Goal: Transaction & Acquisition: Purchase product/service

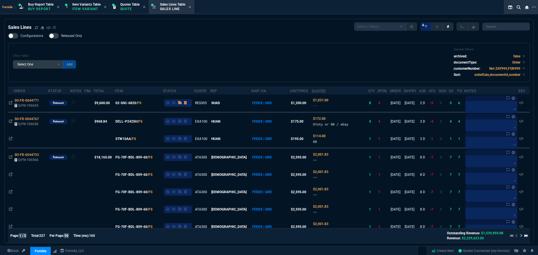
select select "1: BROV"
select select
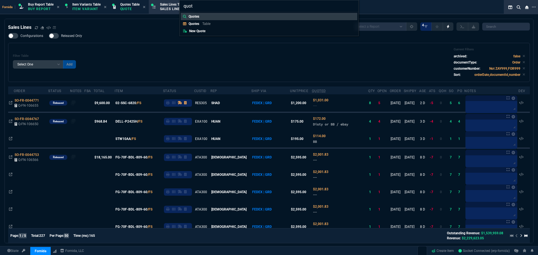
type input "quote"
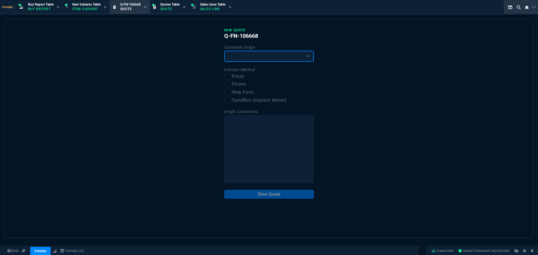
drag, startPoint x: 252, startPoint y: 56, endPoint x: 248, endPoint y: 60, distance: 5.8
click at [252, 56] on select "Existing Customer Amazon Lead (first order) Website Lead (first order) Called (…" at bounding box center [269, 56] width 90 height 11
select select "existing"
click at [224, 51] on select "Existing Customer Amazon Lead (first order) Website Lead (first order) Called (…" at bounding box center [269, 56] width 90 height 11
click at [226, 80] on input "Email" at bounding box center [227, 76] width 7 height 7
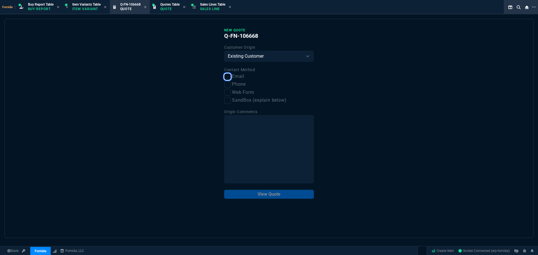
checkbox input "true"
drag, startPoint x: 259, startPoint y: 196, endPoint x: 260, endPoint y: 191, distance: 5.3
click at [259, 196] on button "View Quote" at bounding box center [269, 194] width 90 height 9
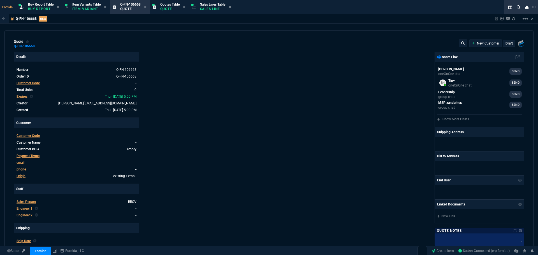
click at [35, 84] on span "Customer Code" at bounding box center [28, 83] width 23 height 4
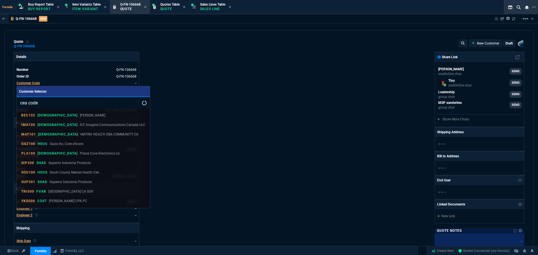
click at [36, 103] on input "cea code" at bounding box center [83, 102] width 133 height 11
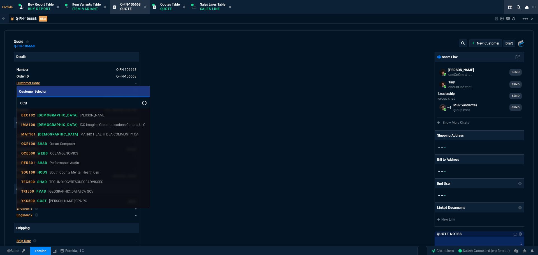
type input "cea"
click at [73, 99] on input "cea" at bounding box center [83, 102] width 133 height 11
click at [49, 97] on link "Customer Selector" at bounding box center [83, 91] width 133 height 11
click at [49, 100] on tbody "Number Q-FN-106668 Order ID Q-FN-106668 Customer Code -- Total Units 0 Expires …" at bounding box center [76, 89] width 120 height 47
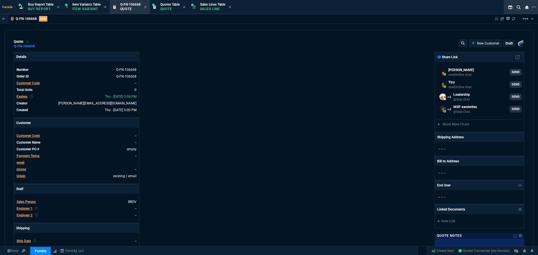
click at [31, 82] on span "Customer Code" at bounding box center [28, 83] width 23 height 4
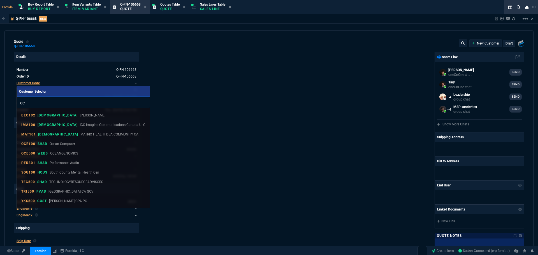
type input "c"
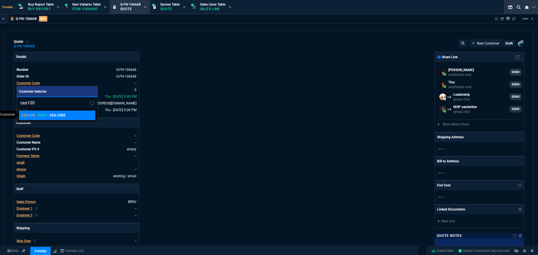
type input "cea100"
click at [62, 115] on p "CEA CODE" at bounding box center [58, 115] width 16 height 5
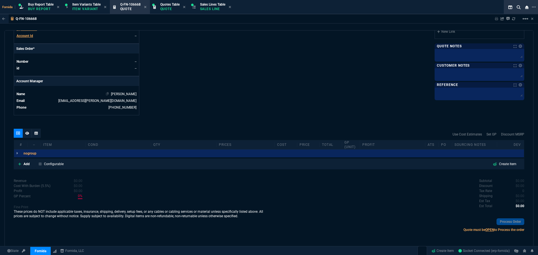
scroll to position [226, 0]
click at [26, 163] on p "Add" at bounding box center [27, 163] width 6 height 5
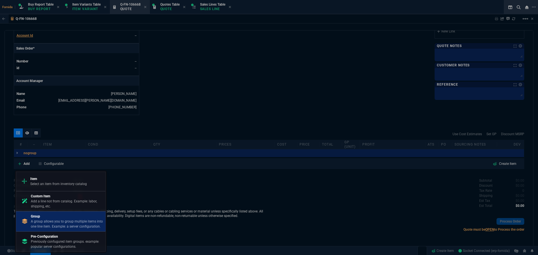
click at [56, 221] on p "A group allows you to group multiple items into one line item. Example: a serve…" at bounding box center [67, 224] width 72 height 10
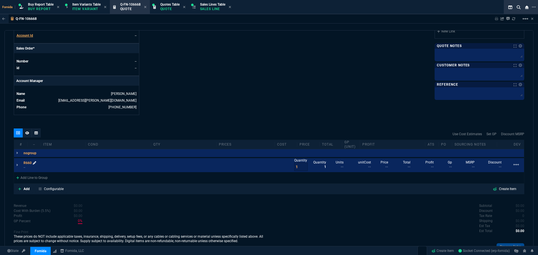
click at [35, 163] on icon at bounding box center [34, 162] width 3 height 3
click at [24, 168] on p "--" at bounding box center [33, 167] width 18 height 4
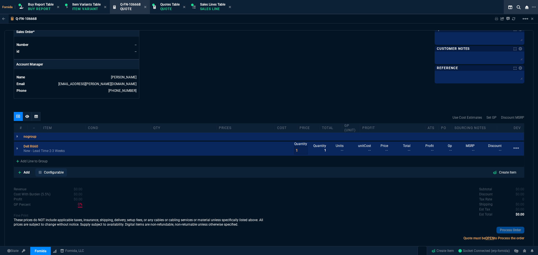
scroll to position [251, 0]
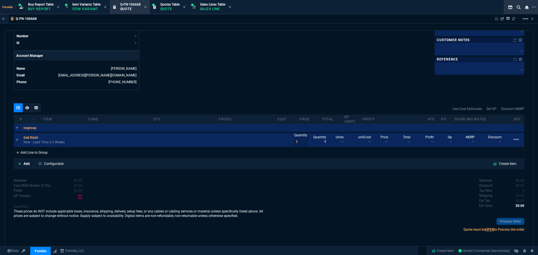
click at [49, 153] on div "Add Line to Group" at bounding box center [32, 152] width 36 height 10
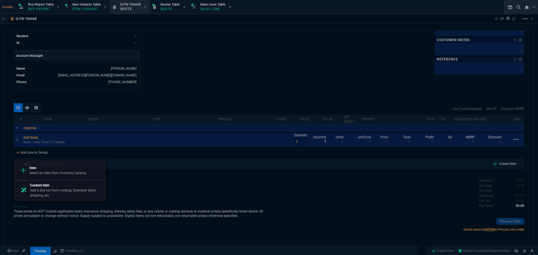
click at [50, 162] on link "Item Select an item from inventory catalog" at bounding box center [60, 171] width 90 height 20
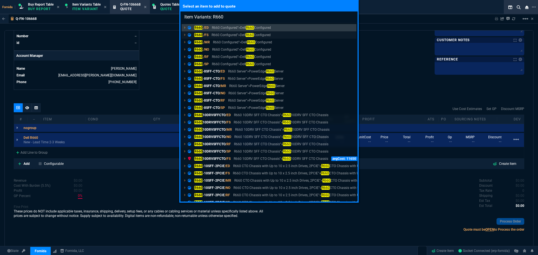
type input "Item Variants: R660"
click at [228, 34] on p "R660 Configured">Dell R660 Configured" at bounding box center [240, 34] width 59 height 5
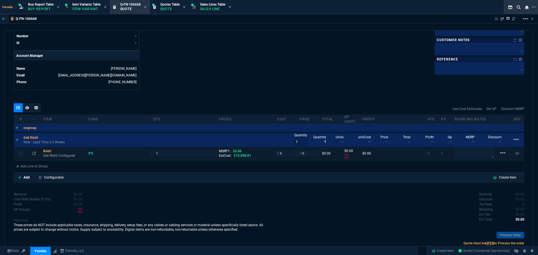
type input "0"
click at [52, 173] on div "Add Configurable Create Item" at bounding box center [269, 177] width 510 height 11
click at [52, 176] on p "Configurable" at bounding box center [54, 177] width 20 height 5
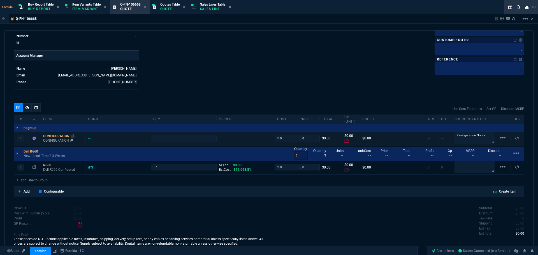
type input "0"
drag, startPoint x: 56, startPoint y: 139, endPoint x: 59, endPoint y: 171, distance: 31.8
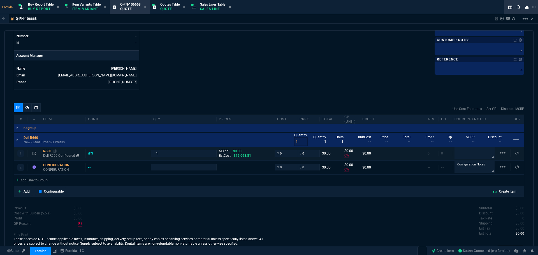
type input "0"
drag, startPoint x: 52, startPoint y: 157, endPoint x: 56, endPoint y: 154, distance: 5.6
click at [52, 157] on p "Dell R660 Configured" at bounding box center [63, 156] width 40 height 4
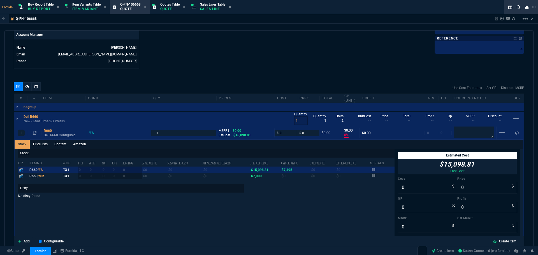
scroll to position [307, 0]
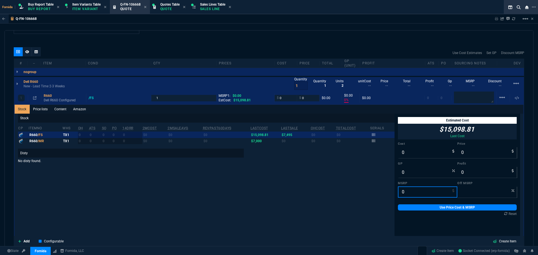
click at [404, 194] on input "0" at bounding box center [427, 192] width 59 height 11
paste input "253933.16"
type input "253933.16"
type input "100"
type input "253933.16"
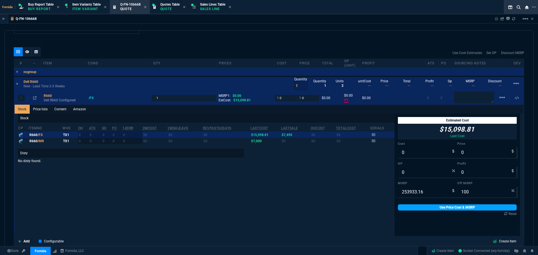
click at [410, 208] on link "Use Price Cost & MSRP" at bounding box center [457, 207] width 119 height 6
type input "1"
click at [415, 152] on input "0" at bounding box center [427, 152] width 59 height 11
click at [418, 191] on input "253933.16" at bounding box center [427, 192] width 59 height 11
paste input "41502.05"
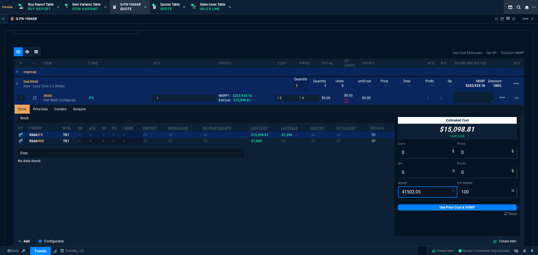
type input "41502.05"
drag, startPoint x: 407, startPoint y: 152, endPoint x: 422, endPoint y: 198, distance: 48.5
click at [407, 152] on input "0" at bounding box center [427, 152] width 59 height 11
paste input "7991.36"
type input "7991.36"
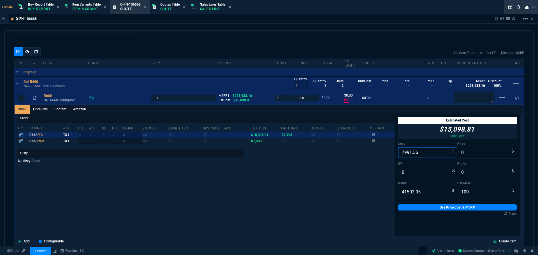
type input "-100"
type input "-7991"
type input "7991.36"
click at [425, 210] on link "Use Price Cost & MSRP" at bounding box center [457, 207] width 119 height 6
type input "7991.36"
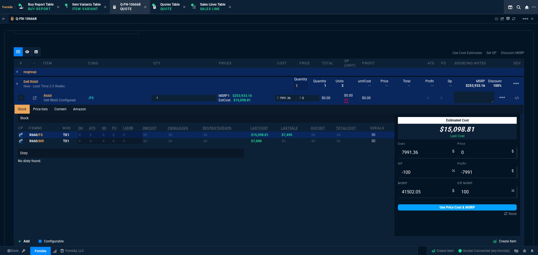
click at [424, 209] on link "Use Price Cost & MSRP" at bounding box center [457, 207] width 119 height 6
click at [424, 208] on link "Use Price Cost & MSRP" at bounding box center [457, 207] width 119 height 6
click at [276, 195] on div "Stock cp ItemNo WHS OH ATS SO PO 14DRR 2MCost 2MSaleAvg RevPast60Days lastCost …" at bounding box center [206, 203] width 376 height 179
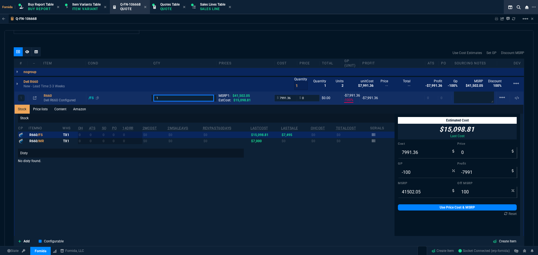
click at [143, 99] on div "1 R660 Dell R660 Configured /FS 1 MSRP1: $41,502.05 EstCost: $15,098.81 $ 7991.…" at bounding box center [269, 98] width 509 height 13
type input "3"
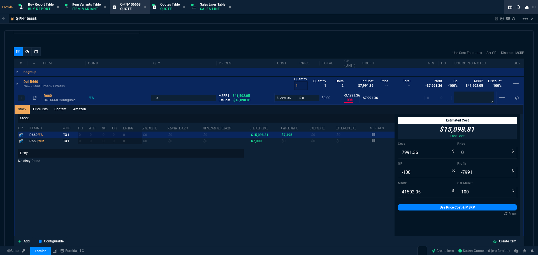
click at [253, 44] on div "quote Q-FN-106668 CEA CODE draft Fornida, LLC [STREET_ADDRESS] Details Number Q…" at bounding box center [268, 138] width 529 height 217
click at [472, 193] on input "100" at bounding box center [486, 192] width 59 height 11
type input "7"
type input "38596.906500000005"
type input "79"
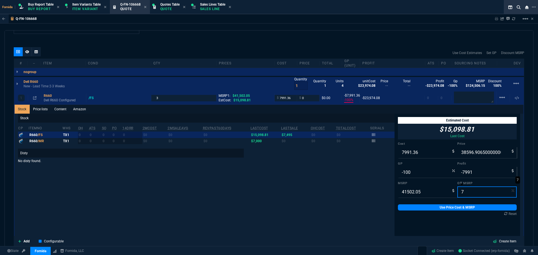
type input "30606"
type input "72"
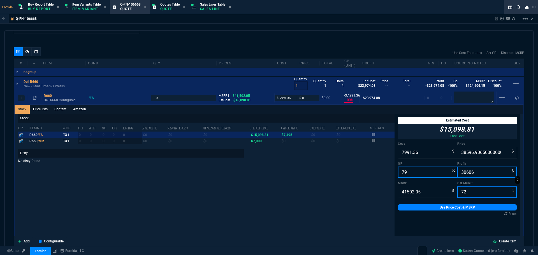
type input "11620.574"
type input "31"
type input "3629"
click at [470, 191] on input "72" at bounding box center [486, 192] width 59 height 11
type input "6"
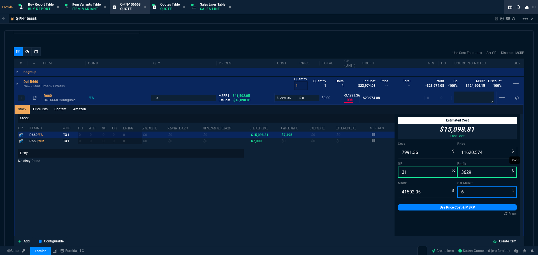
type input "39011.927"
type input "68"
type input "13280.655999999999"
type input "40"
type input "5289"
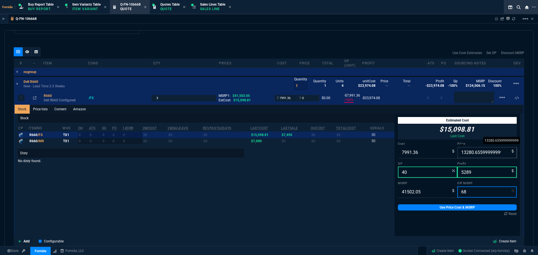
type input "68"
click at [469, 154] on input "13280.655999999999" at bounding box center [486, 152] width 59 height 11
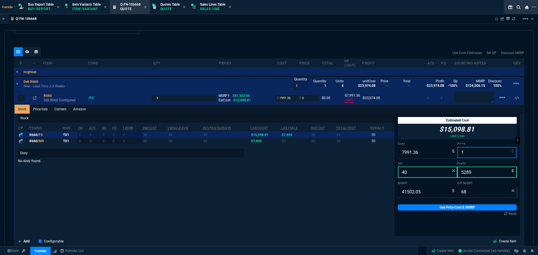
type input "13"
type input "-61372"
type input "-7978"
type input "132"
type input "100"
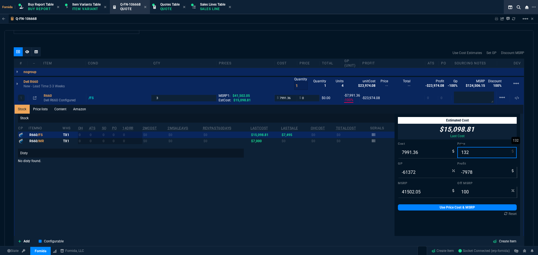
type input "-5954"
type input "-7859"
type input "1329"
type input "97"
type input "13295"
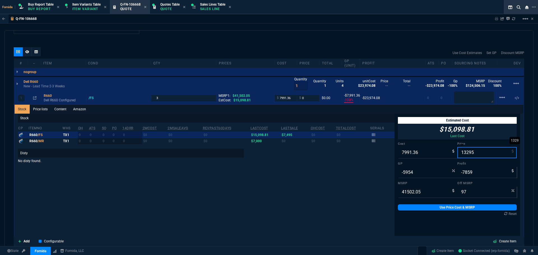
type input "40"
type input "5304"
type input "68"
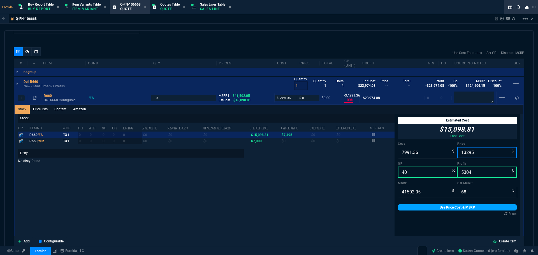
type input "13295"
click at [450, 207] on link "Use Price Cost & MSRP" at bounding box center [457, 207] width 119 height 6
type input "13295"
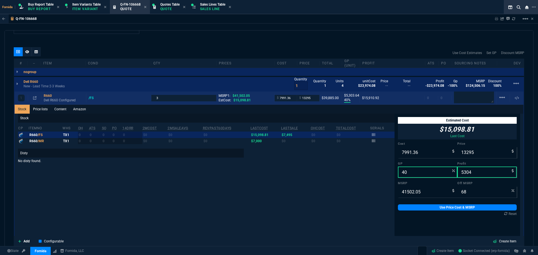
click at [54, 103] on div "1 R660 Dell R660 Configured /FS 3 MSRP1: $41,502.05 EstCost: $15,098.81 $ 7991.…" at bounding box center [269, 98] width 509 height 13
click at [54, 102] on p "Dell R660 Configured" at bounding box center [64, 100] width 40 height 4
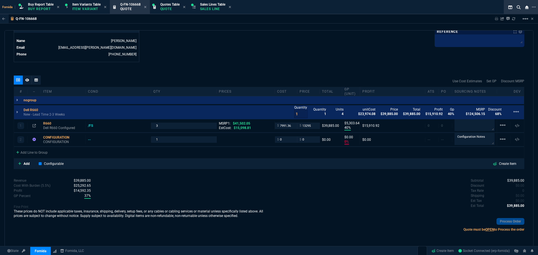
scroll to position [279, 0]
click at [46, 151] on div "Add Line to Group" at bounding box center [32, 152] width 36 height 10
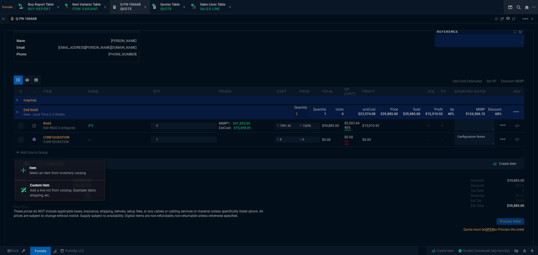
click at [182, 158] on div at bounding box center [269, 127] width 538 height 255
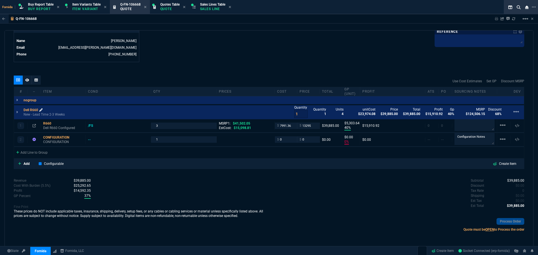
click at [41, 110] on icon at bounding box center [40, 109] width 3 height 3
click at [39, 148] on div "Add Line to Group" at bounding box center [32, 152] width 36 height 10
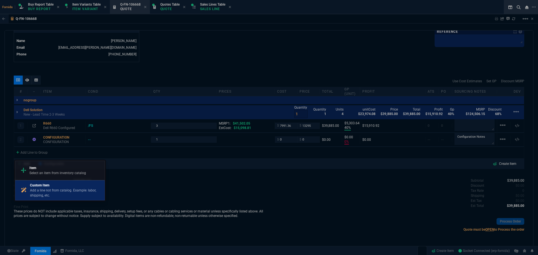
click at [64, 189] on p "Add a line not from catalog. Example: labor, shipping, etc." at bounding box center [66, 193] width 72 height 10
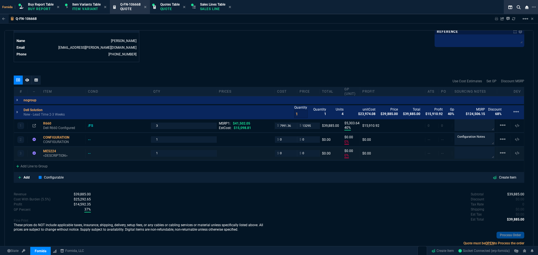
scroll to position [292, 0]
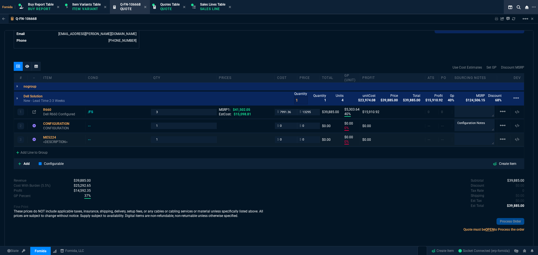
type input "40"
type input "5304"
type input "0"
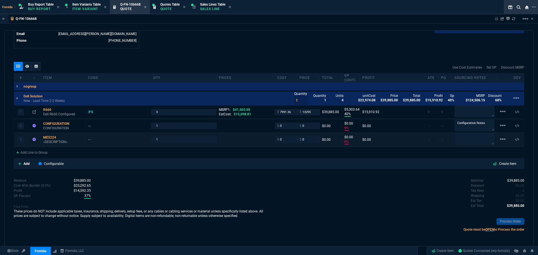
type input "0"
type input "68"
drag, startPoint x: 50, startPoint y: 140, endPoint x: 53, endPoint y: 121, distance: 19.6
click at [53, 121] on div "1 R660 Dell R660 Configured /FS 3 MSRP1: $41,502.05 EstCost: $15,098.81 $ 7991.…" at bounding box center [269, 132] width 510 height 52
click at [77, 115] on icon at bounding box center [77, 114] width 3 height 3
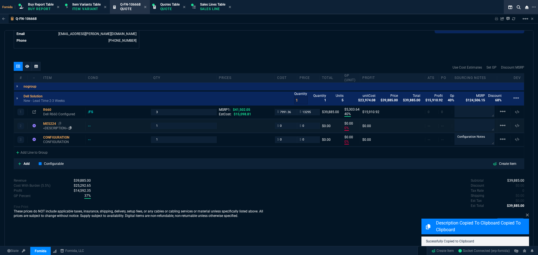
click at [50, 127] on p "<DESCRIPTION>" at bounding box center [63, 128] width 40 height 4
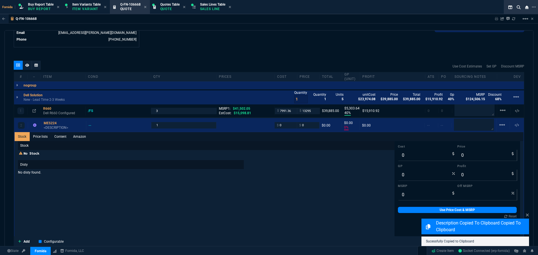
scroll to position [307, 0]
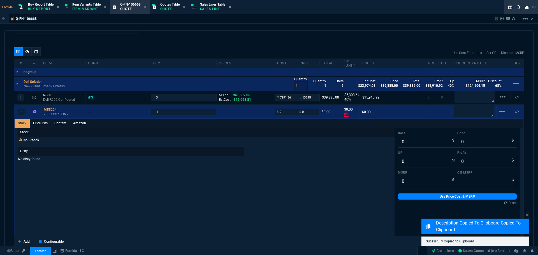
click at [56, 135] on p "Stock" at bounding box center [206, 132] width 376 height 9
click at [56, 127] on link "Content" at bounding box center [60, 123] width 19 height 9
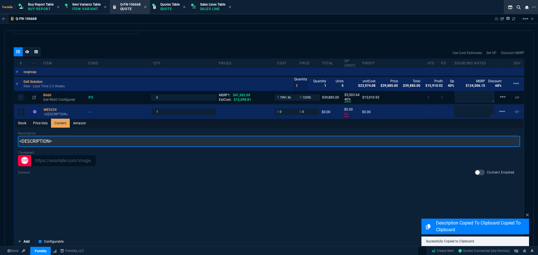
click at [62, 139] on input "<DESCRIPTION>" at bounding box center [269, 141] width 502 height 11
paste input "Dell R660 Configured"
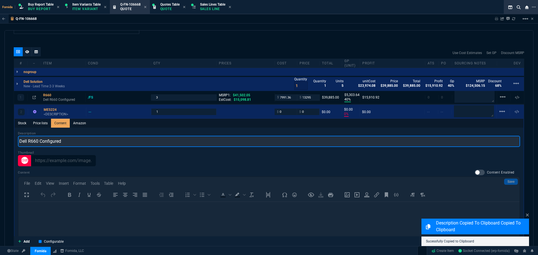
scroll to position [0, 0]
click at [35, 140] on input "Dell R660 Configured" at bounding box center [269, 141] width 502 height 11
type input "Dell ME5224 Configured"
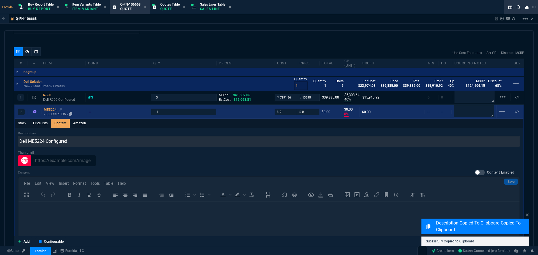
click at [51, 114] on p "<DESCRIPTION>" at bounding box center [64, 114] width 40 height 4
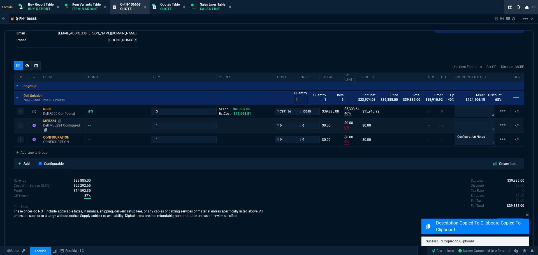
type input "0"
click at [56, 128] on p "Dell ME5224 Configured" at bounding box center [63, 127] width 40 height 9
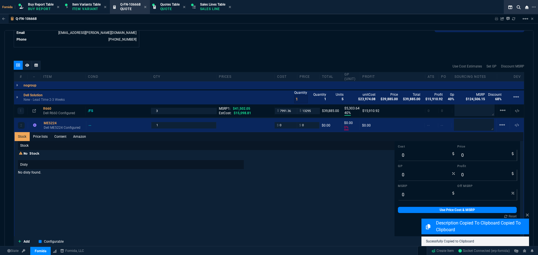
scroll to position [307, 0]
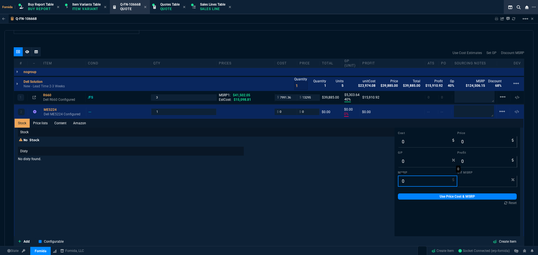
click at [411, 180] on input "0" at bounding box center [427, 181] width 59 height 11
paste input "129427.01"
type input "129427.01"
type input "100"
type input "129427.01"
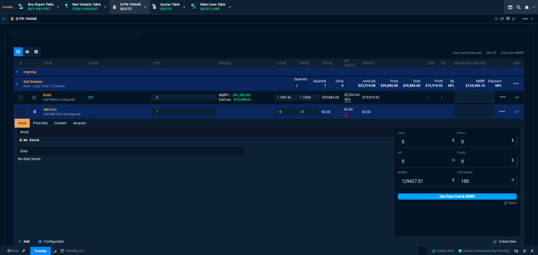
click at [412, 197] on link "Use Price Cost & MSRP" at bounding box center [457, 197] width 119 height 6
click at [401, 145] on input "0" at bounding box center [427, 141] width 59 height 11
paste input "46263.32"
type input "46263.32"
type input "-100"
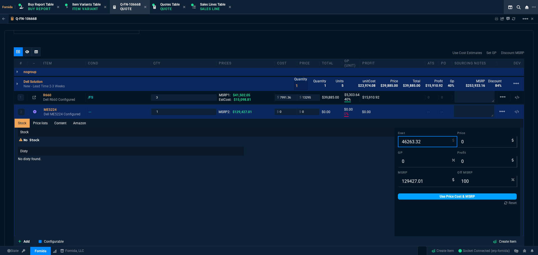
type input "-46263"
type input "46263.32"
click at [420, 194] on link "Use Price Cost & MSRP" at bounding box center [457, 197] width 119 height 6
type input "46263.32"
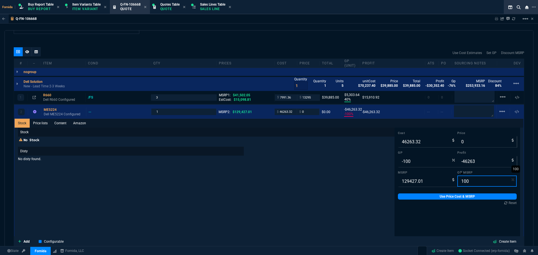
click at [465, 182] on input "100" at bounding box center [486, 181] width 59 height 11
type input "6"
type input "121661.3894"
type input "68"
type input "41416.64319999999"
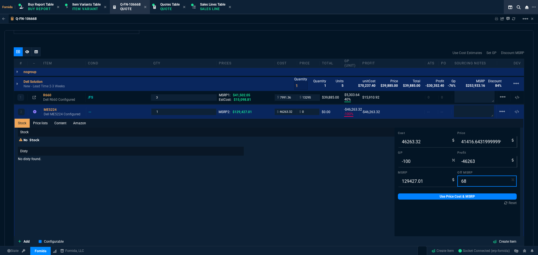
type input "-12"
type input "-4847"
click at [471, 183] on input "68" at bounding box center [486, 181] width 59 height 11
type input "6"
type input "121661.3894"
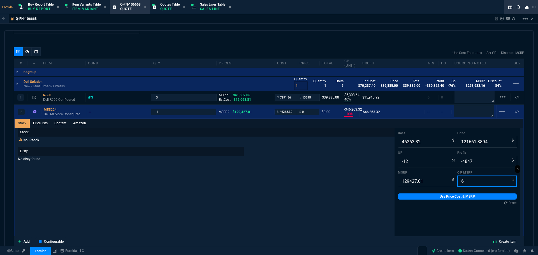
type input "60"
type input "51770.804000000004"
type input "11"
type input "5507"
click at [473, 181] on input "60" at bounding box center [486, 181] width 59 height 11
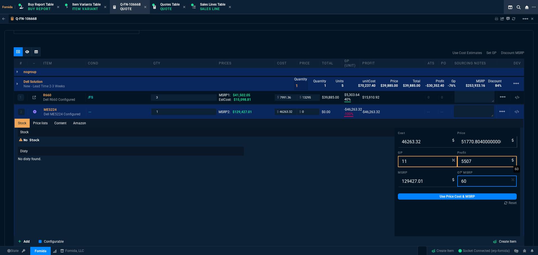
type input "5"
type input "122955.6595"
type input "62"
type input "76692"
type input "55"
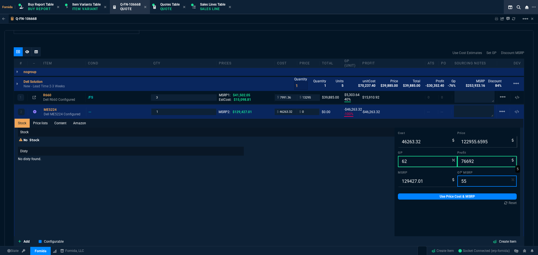
type input "58242.15449999999"
type input "21"
type input "11979"
click at [473, 181] on input "55" at bounding box center [486, 181] width 59 height 11
type input "5"
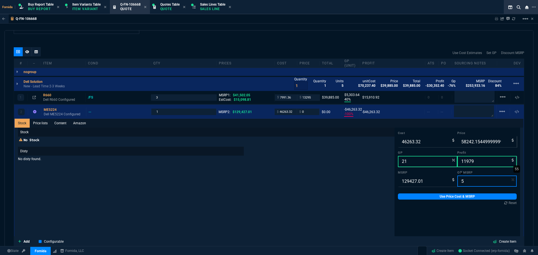
type input "122955.6595"
type input "56"
type input "56947.884399999995"
type input "19"
type input "10685"
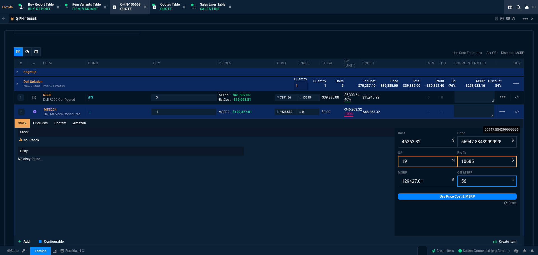
type input "56"
click at [472, 141] on input "56947.884399999995" at bounding box center [486, 141] width 59 height 11
type input "5"
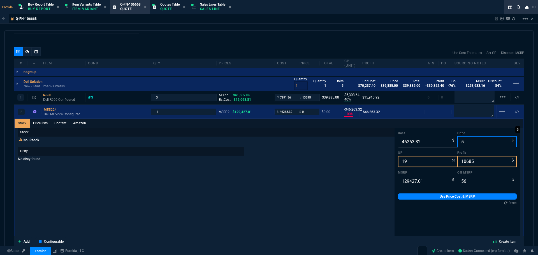
type input "-925166"
type input "-46258"
type input "56"
type input "100"
type input "569"
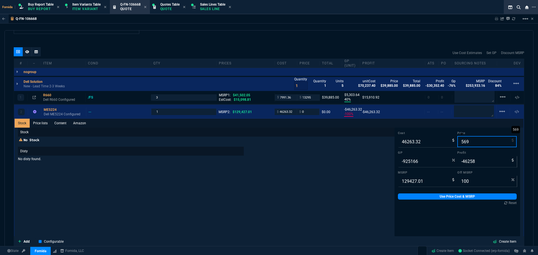
type input "-8031"
type input "-45694"
type input "5695"
type input "96"
type input "-712"
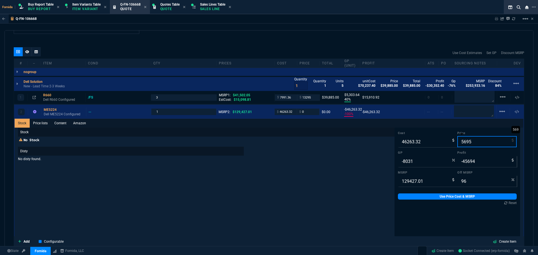
type input "-40568"
type input "5695"
click at [471, 181] on input "96" at bounding box center [486, 181] width 59 height 11
type input "5"
type input "122955.6595"
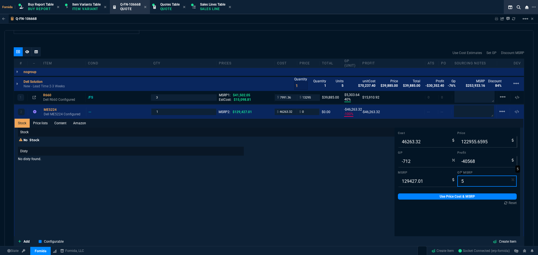
type input "56"
type input "62"
type input "76692"
type input "56947.884399999995"
type input "19"
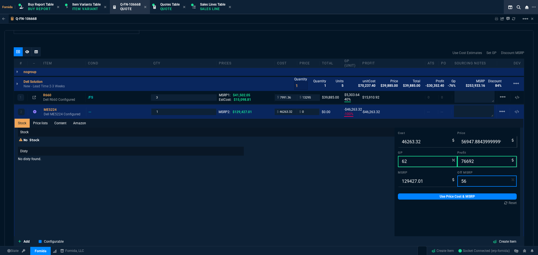
type input "10685"
type input "56"
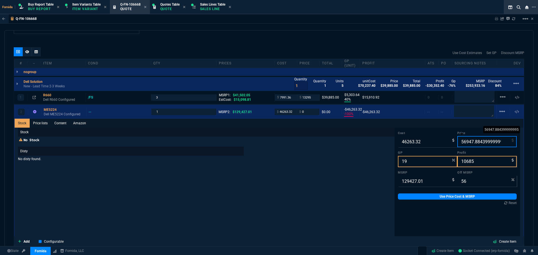
scroll to position [0, 5]
drag, startPoint x: 471, startPoint y: 142, endPoint x: 501, endPoint y: 143, distance: 30.6
click at [501, 143] on input "56947.884399999995" at bounding box center [486, 141] width 59 height 11
click at [477, 143] on input "56947.884399999995" at bounding box center [486, 141] width 59 height 11
drag, startPoint x: 474, startPoint y: 143, endPoint x: 497, endPoint y: 145, distance: 23.3
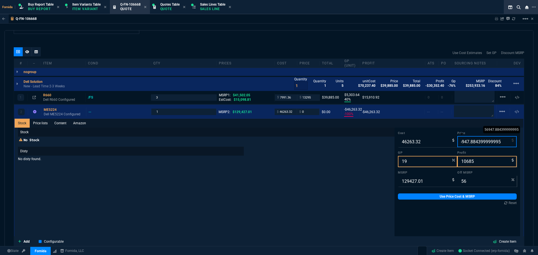
click at [497, 145] on input "56947.884399999995" at bounding box center [486, 141] width 59 height 11
click at [487, 144] on input "56947.884399999995" at bounding box center [486, 141] width 59 height 11
click at [487, 143] on input "56947.884399999995" at bounding box center [486, 141] width 59 height 11
drag, startPoint x: 468, startPoint y: 143, endPoint x: 488, endPoint y: 144, distance: 20.5
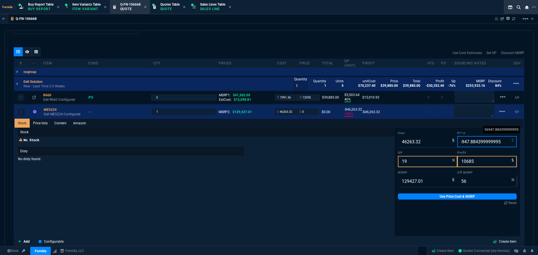
click at [488, 144] on input "56947.884399999995" at bounding box center [486, 141] width 59 height 11
type input "-46263"
type input "100"
type input "56947.884399999995"
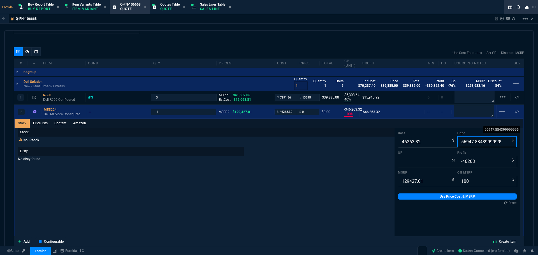
type input "19"
type input "10685"
type input "56"
drag, startPoint x: 473, startPoint y: 144, endPoint x: 471, endPoint y: 155, distance: 11.3
click at [473, 144] on input "56947.884399999995" at bounding box center [486, 141] width 59 height 11
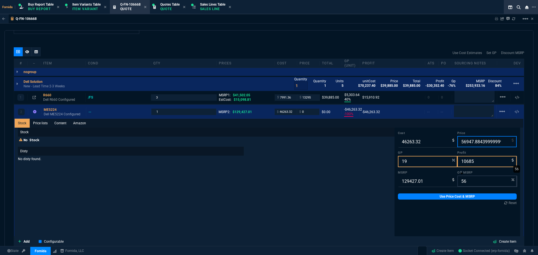
paste input "50"
type input "56950"
type input "10687"
type input "56950"
click at [459, 197] on link "Use Price Cost & MSRP" at bounding box center [457, 197] width 119 height 6
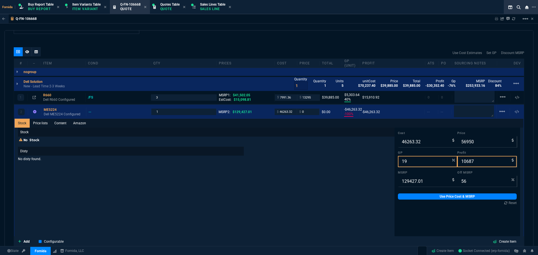
type input "56950"
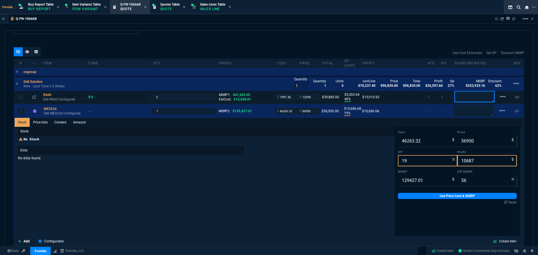
click at [456, 98] on textarea at bounding box center [474, 96] width 40 height 11
paste textarea "Arrow Quote#: SWS16117176-V0"
type textarea "Arrow Quote#: SWS16117176-V0"
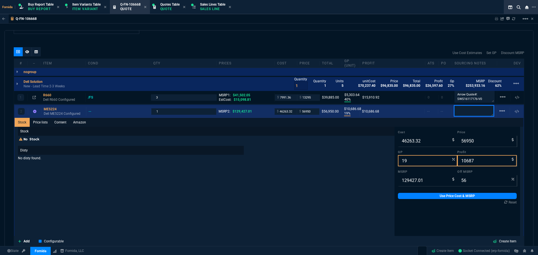
click at [462, 113] on textarea at bounding box center [474, 110] width 40 height 11
paste textarea "Arrow Quote#: SWS16117176-V0"
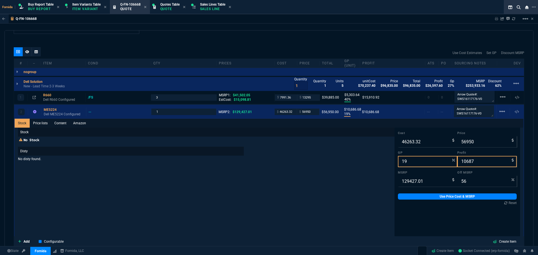
click at [362, 56] on div "Use Cost Estimates Set GP Discount MSRP" at bounding box center [269, 52] width 510 height 11
click at [470, 118] on p "Arrow Quote#: SWS16117176-V0" at bounding box center [474, 111] width 40 height 13
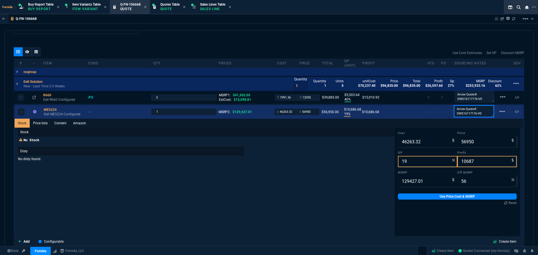
click at [468, 117] on textarea "Arrow Quote#: SWS16117176-V0" at bounding box center [474, 111] width 40 height 12
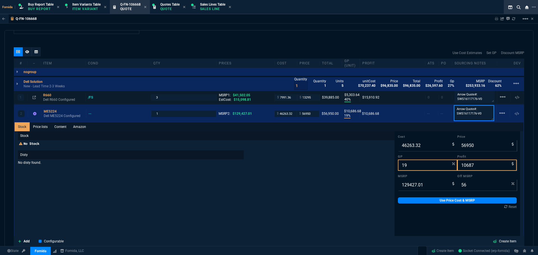
scroll to position [0, 0]
type textarea "Arrow Quote#: SWS16117176-V0"
click at [461, 99] on textarea "Arrow Quote#: SWS16117176-V0" at bounding box center [474, 97] width 40 height 12
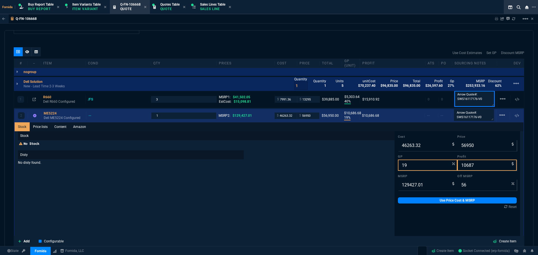
type textarea "Arrow Quote#: SWS16117176-V0"
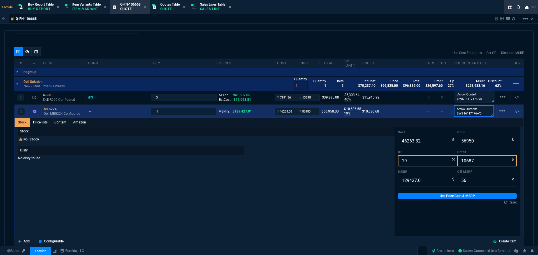
click at [485, 118] on p "Arrow Quote#: SWS16117176-V0" at bounding box center [474, 111] width 40 height 12
type textarea "Arrow Quote#: SWS16117176-V0"
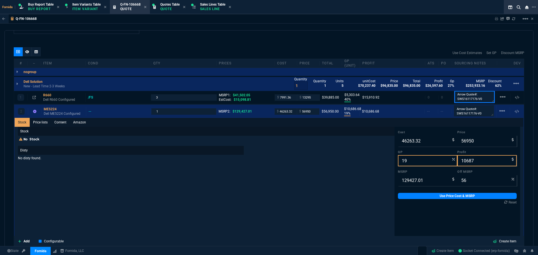
drag, startPoint x: 478, startPoint y: 97, endPoint x: 404, endPoint y: 85, distance: 74.7
click at [478, 97] on textarea "Arrow Quote#: SWS16117176-V0" at bounding box center [474, 97] width 40 height 12
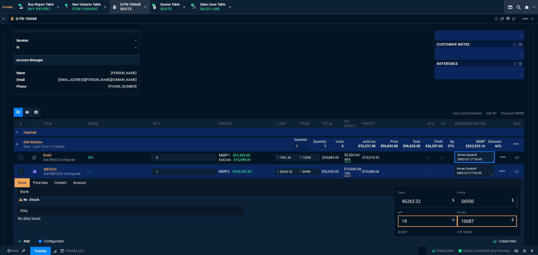
scroll to position [167, 0]
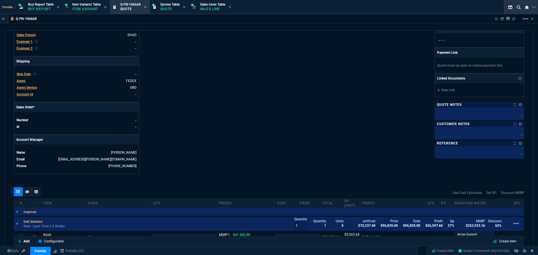
click at [371, 66] on div "Fornida, LLC [STREET_ADDRESS] Share Link [PERSON_NAME] oneOnOne chat SEND Tiny …" at bounding box center [396, 29] width 255 height 289
click at [454, 118] on div at bounding box center [479, 114] width 90 height 13
click at [444, 106] on p "Quote Notes" at bounding box center [449, 105] width 25 height 4
click at [446, 113] on textarea at bounding box center [479, 113] width 87 height 8
paste textarea "Arrow Quote#: SWS16117176-V0"
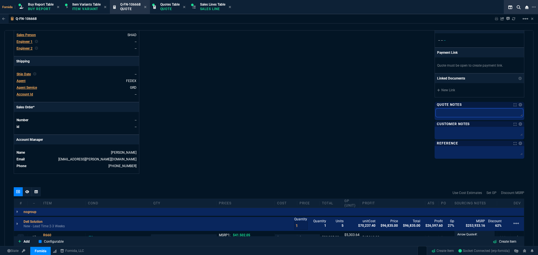
type textarea "Arrow Quote#: SWS16117176-V0"
click at [327, 87] on div "Fornida, LLC [STREET_ADDRESS] Share Link [PERSON_NAME] oneOnOne chat SEND Tiny …" at bounding box center [396, 29] width 255 height 289
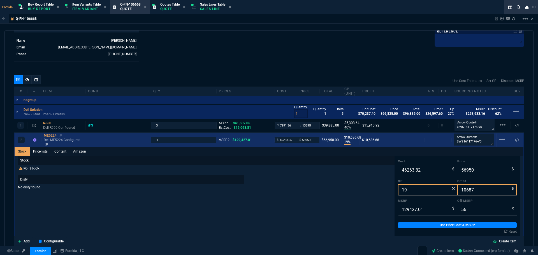
click at [55, 139] on p "Dell ME5224 Configured" at bounding box center [64, 142] width 40 height 9
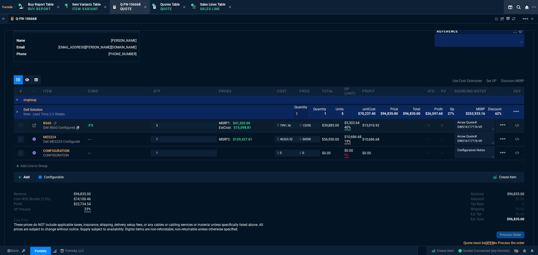
click at [52, 127] on p "Dell R660 Configured" at bounding box center [63, 127] width 40 height 4
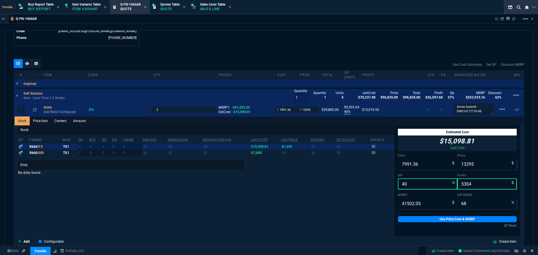
scroll to position [335, 0]
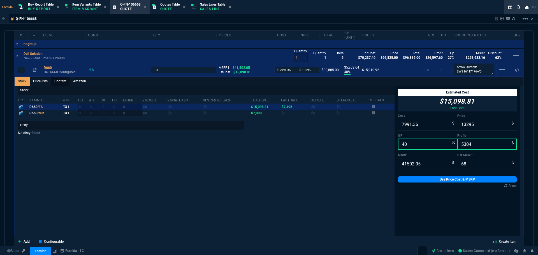
click at [66, 81] on link "Content" at bounding box center [60, 81] width 19 height 9
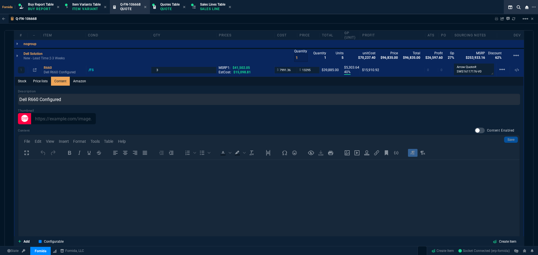
scroll to position [0, 0]
click at [476, 129] on div at bounding box center [480, 131] width 10 height 6
checkbox input "true"
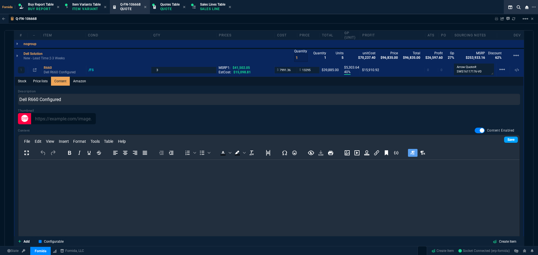
click at [497, 137] on div "File Edit View Insert Format Tools Table Help" at bounding box center [268, 141] width 501 height 11
click at [504, 138] on link "Save" at bounding box center [511, 140] width 14 height 6
drag, startPoint x: 116, startPoint y: 183, endPoint x: 132, endPoint y: 181, distance: 16.4
click at [116, 175] on html at bounding box center [268, 167] width 501 height 15
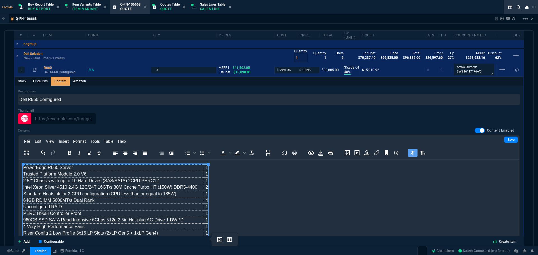
scroll to position [76, 0]
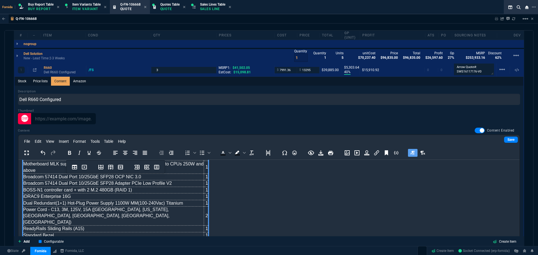
click at [502, 136] on div "File Edit View Insert Format Tools Table Help" at bounding box center [268, 141] width 501 height 11
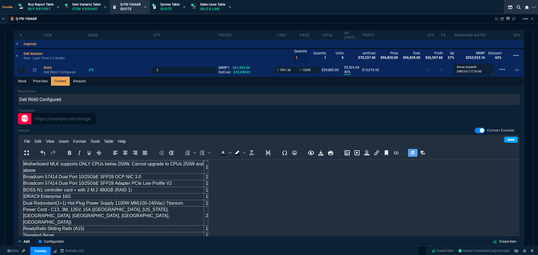
drag, startPoint x: 504, startPoint y: 137, endPoint x: 51, endPoint y: 8, distance: 470.7
click at [504, 137] on link "Save" at bounding box center [511, 140] width 14 height 6
drag, startPoint x: 49, startPoint y: 70, endPoint x: 54, endPoint y: 69, distance: 5.1
click at [49, 70] on div "R660" at bounding box center [64, 68] width 40 height 4
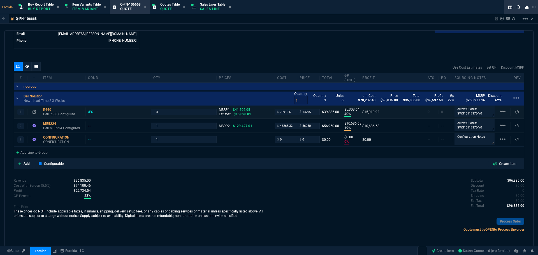
type input "40"
type input "5304"
type input "68"
click at [55, 127] on p "Dell ME5224 Configured" at bounding box center [63, 127] width 40 height 9
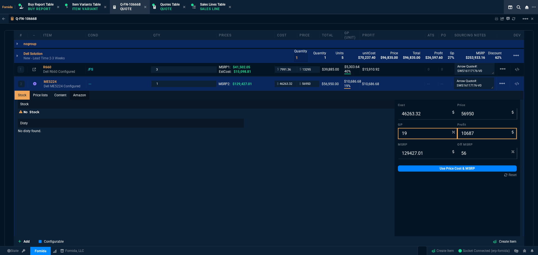
click at [61, 97] on link "Content" at bounding box center [60, 95] width 19 height 9
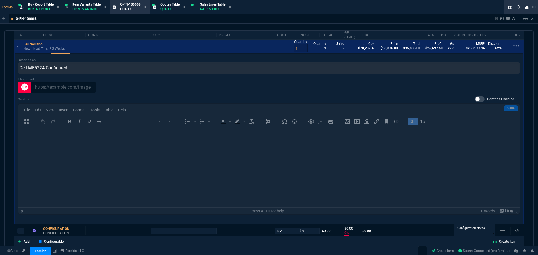
scroll to position [419, 0]
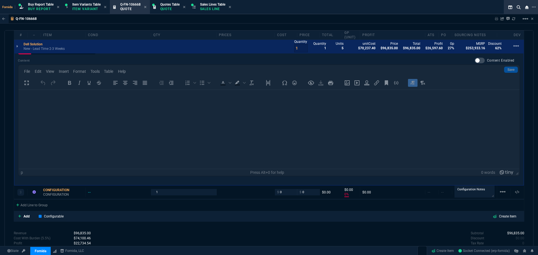
click at [475, 61] on div at bounding box center [480, 61] width 10 height 6
checkbox input "true"
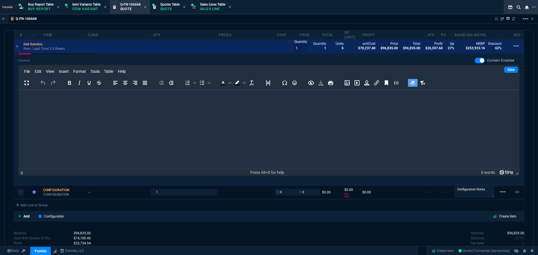
click at [475, 105] on html at bounding box center [268, 97] width 501 height 15
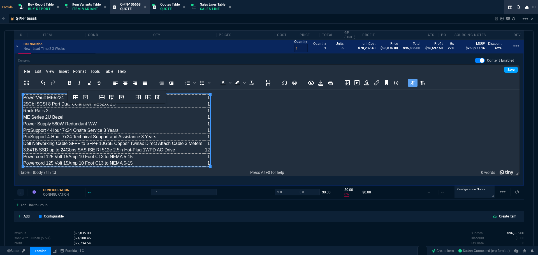
click at [504, 70] on link "Save" at bounding box center [511, 70] width 14 height 6
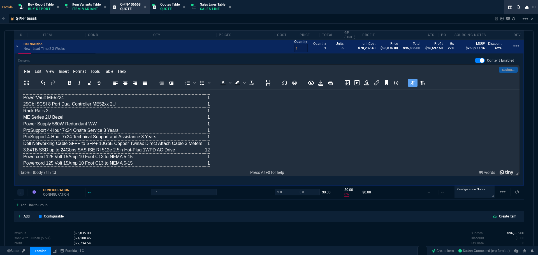
scroll to position [335, 0]
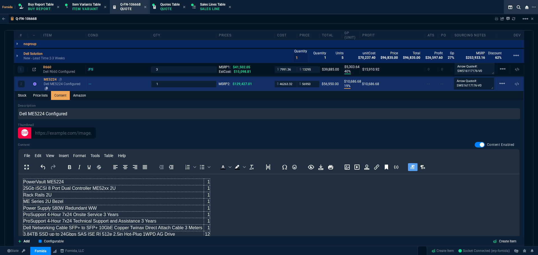
click at [52, 81] on div "ME5224" at bounding box center [64, 79] width 40 height 4
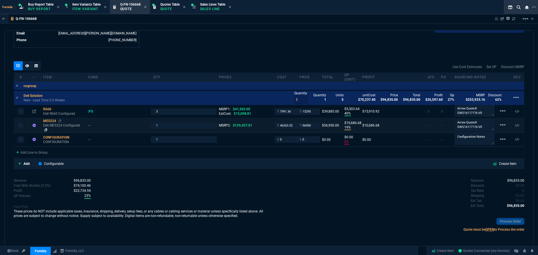
type input "19"
type input "10687"
type input "56"
click at [50, 117] on div "1 R660 Dell R660 Configured /FS 3 MSRP1: $41,502.05 EstCost: $15,098.81 $ 7991.…" at bounding box center [269, 112] width 510 height 13
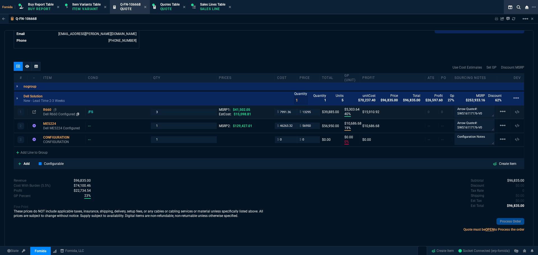
click at [48, 115] on p "Dell R660 Configured" at bounding box center [63, 114] width 40 height 4
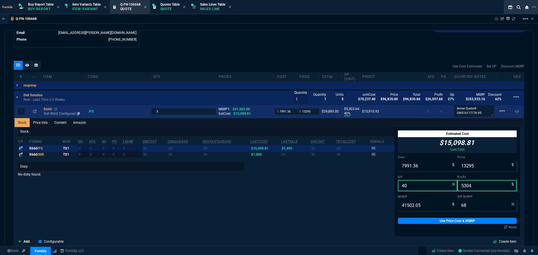
scroll to position [335, 0]
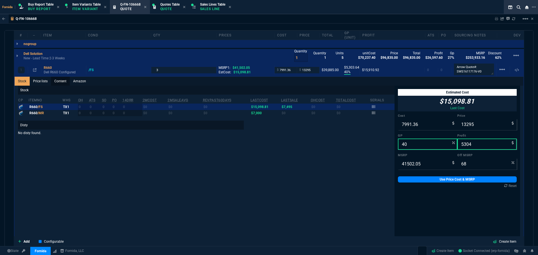
click at [60, 85] on link "Content" at bounding box center [60, 81] width 19 height 9
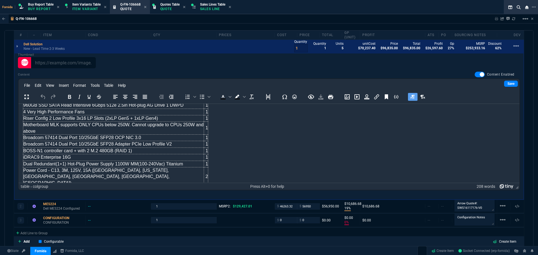
scroll to position [87, 0]
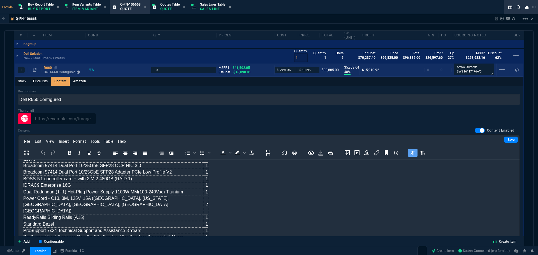
click at [51, 67] on div "R660" at bounding box center [64, 68] width 40 height 4
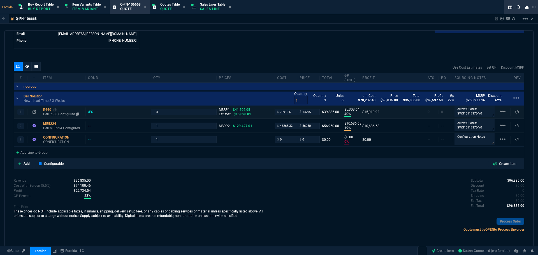
type input "68"
click at [52, 128] on p "Dell ME5224 Configured" at bounding box center [63, 127] width 40 height 9
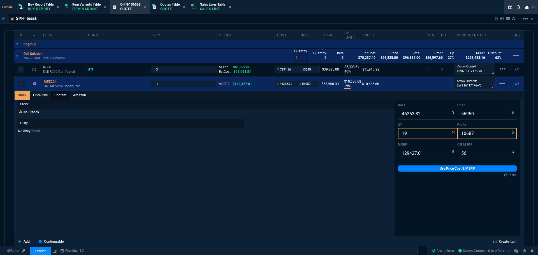
drag, startPoint x: 58, startPoint y: 98, endPoint x: 89, endPoint y: 99, distance: 31.1
click at [58, 97] on link "Content" at bounding box center [60, 95] width 19 height 9
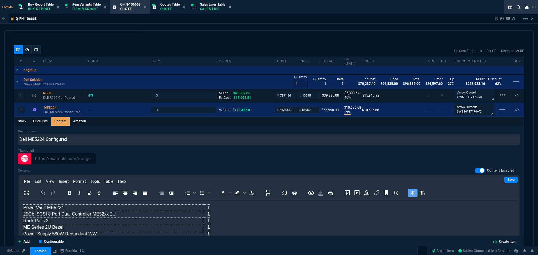
scroll to position [307, 0]
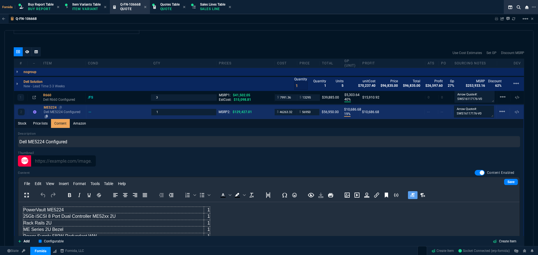
click at [44, 110] on p "Dell ME5224 Configured" at bounding box center [64, 114] width 40 height 9
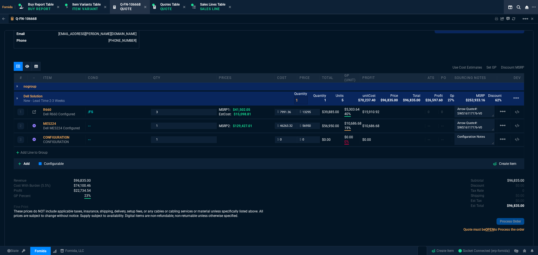
type input "19"
type input "10687"
type input "56"
click at [26, 67] on icon at bounding box center [27, 66] width 4 height 3
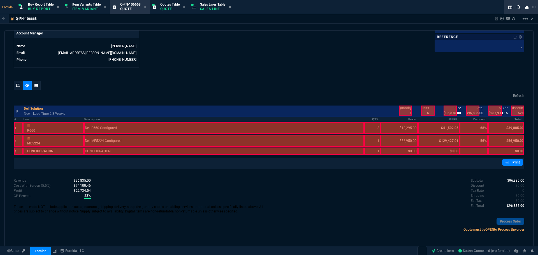
scroll to position [273, 0]
click at [400, 109] on div at bounding box center [405, 111] width 13 height 10
click at [451, 109] on div at bounding box center [449, 111] width 13 height 10
click at [474, 109] on div at bounding box center [472, 111] width 13 height 10
click at [496, 111] on div at bounding box center [494, 111] width 13 height 10
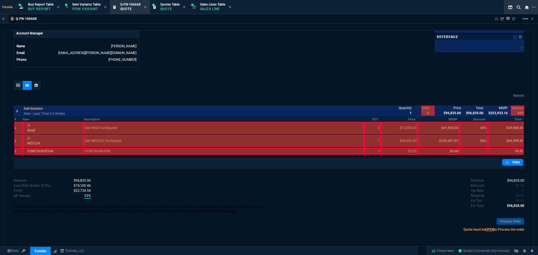
click at [513, 111] on div at bounding box center [517, 111] width 13 height 10
click at [506, 120] on th "Total" at bounding box center [506, 119] width 36 height 5
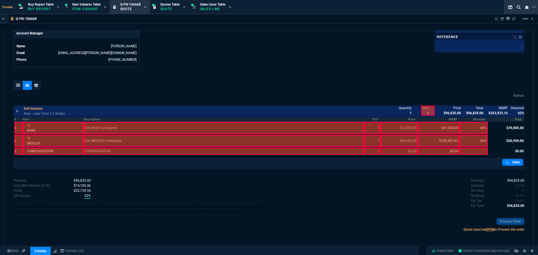
click at [448, 122] on th "MSRP" at bounding box center [439, 119] width 42 height 5
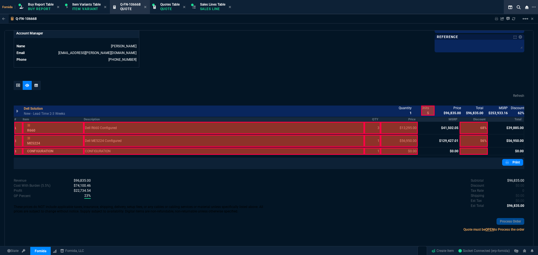
click at [469, 117] on div "Quantity 1 Units 5 unitCost $70,237.40 Price $96,835.00 Total $96,835.00 Profit…" at bounding box center [458, 110] width 131 height 12
drag, startPoint x: 407, startPoint y: 120, endPoint x: 413, endPoint y: 120, distance: 5.6
click at [413, 120] on th "Price" at bounding box center [398, 119] width 37 height 5
click at [468, 121] on th "Discount" at bounding box center [473, 119] width 28 height 5
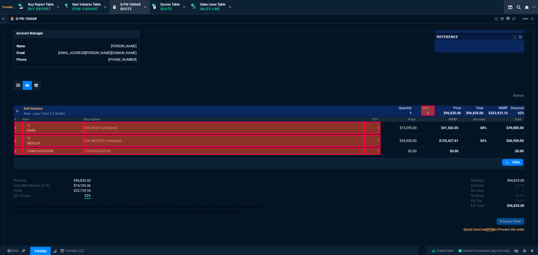
click at [376, 117] on table "# Item Description QTY Price MSRP Discount Total 1 R660 Dell R660 Configured 3 …" at bounding box center [269, 136] width 510 height 39
click at [369, 120] on th "QTY" at bounding box center [372, 119] width 16 height 5
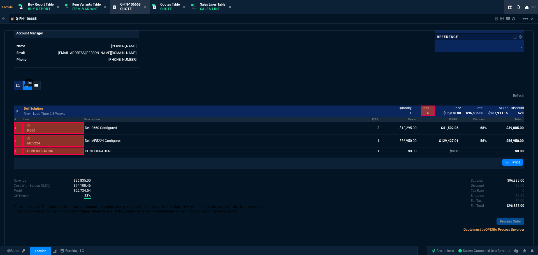
click at [15, 85] on div at bounding box center [18, 85] width 9 height 9
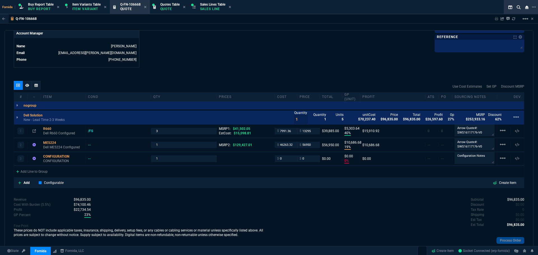
scroll to position [292, 0]
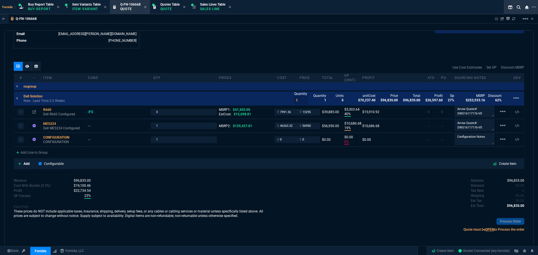
type input "40"
type input "5304"
type input "19"
type input "10687"
type input "0"
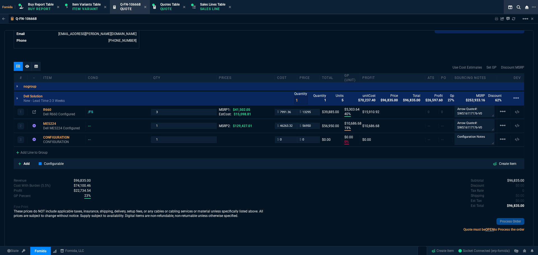
type input "0"
type input "68"
type input "56"
click at [31, 68] on div at bounding box center [27, 66] width 9 height 9
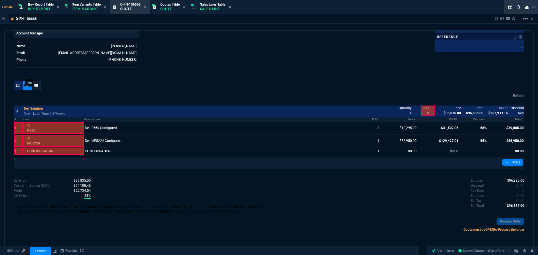
click at [20, 86] on icon at bounding box center [18, 85] width 4 height 3
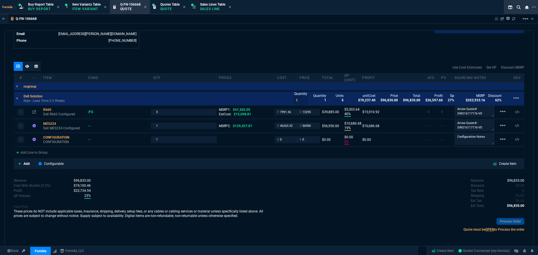
type input "40"
type input "5304"
type input "19"
type input "10687"
type input "0"
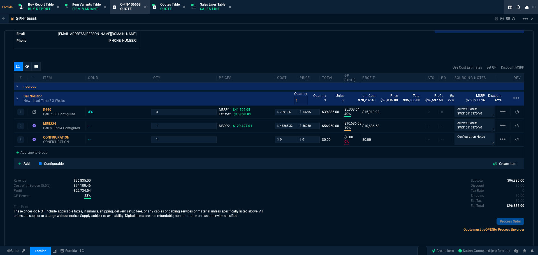
type input "0"
type input "68"
type input "56"
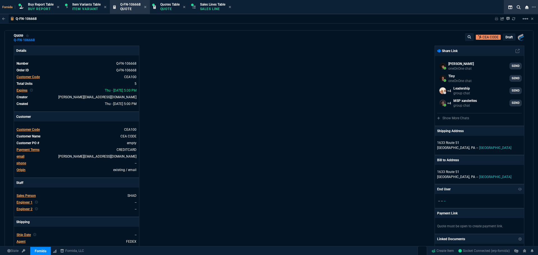
scroll to position [0, 0]
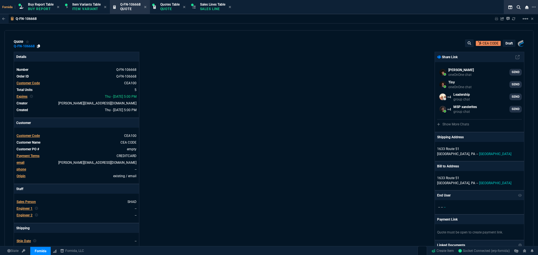
click at [38, 46] on icon at bounding box center [38, 46] width 3 height 3
click at [220, 1] on div "Sales Lines Table Sales Line" at bounding box center [211, 7] width 43 height 12
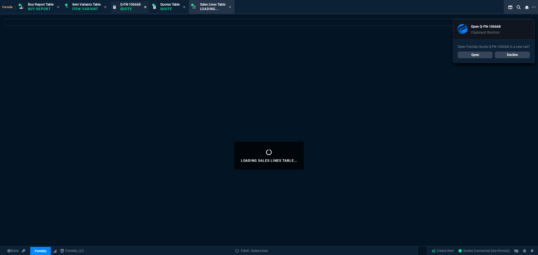
click at [147, 8] on icon at bounding box center [145, 6] width 3 height 3
select select
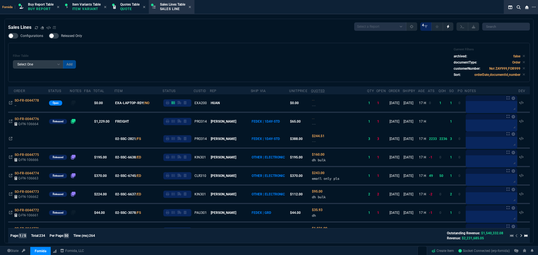
click at [211, 74] on div "Filter Table Select One Add Filter () Age () ATS () Cond (itemVariantCode) Cust…" at bounding box center [269, 63] width 512 height 30
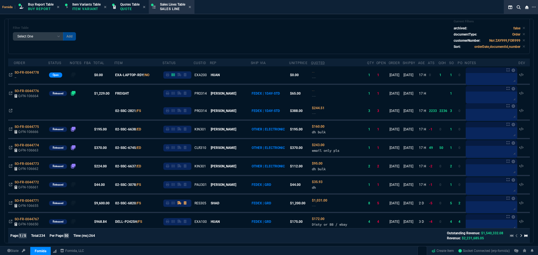
scroll to position [112, 0]
